Goal: Information Seeking & Learning: Learn about a topic

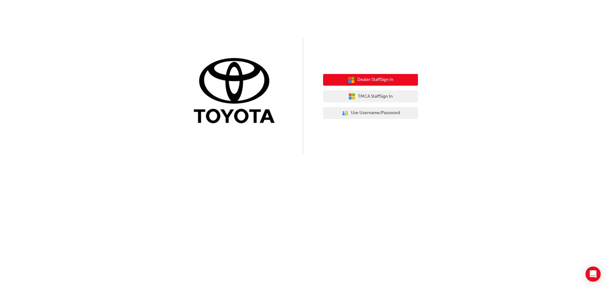
click at [385, 84] on button "Dealer Staff Sign In" at bounding box center [370, 80] width 95 height 12
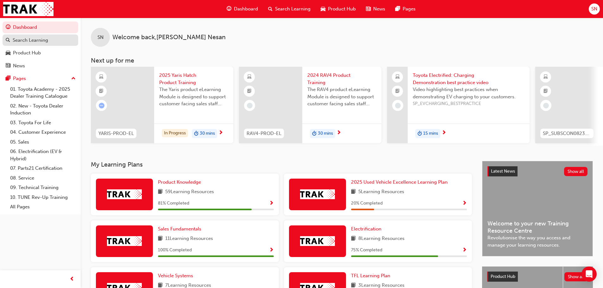
click at [40, 42] on div "Search Learning" at bounding box center [30, 40] width 35 height 7
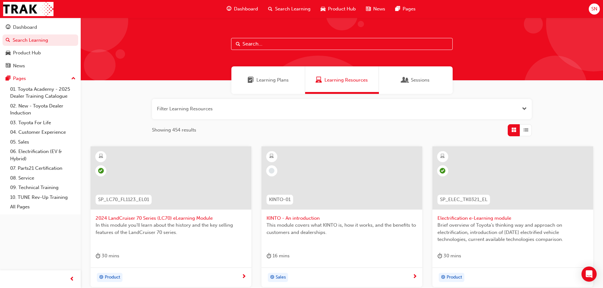
click at [255, 44] on input "text" at bounding box center [341, 44] width 221 height 12
click at [278, 47] on input "text" at bounding box center [341, 44] width 221 height 12
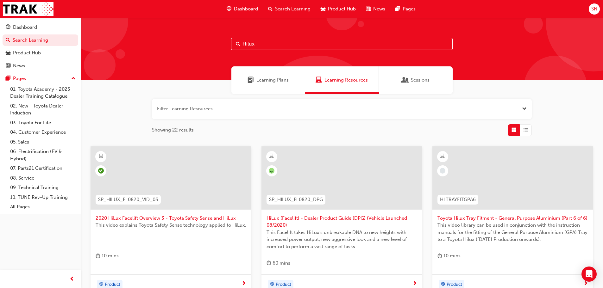
type input "Hilux"
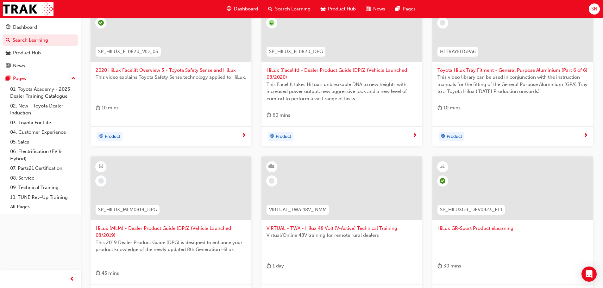
scroll to position [158, 0]
